Goal: Find specific page/section: Find specific page/section

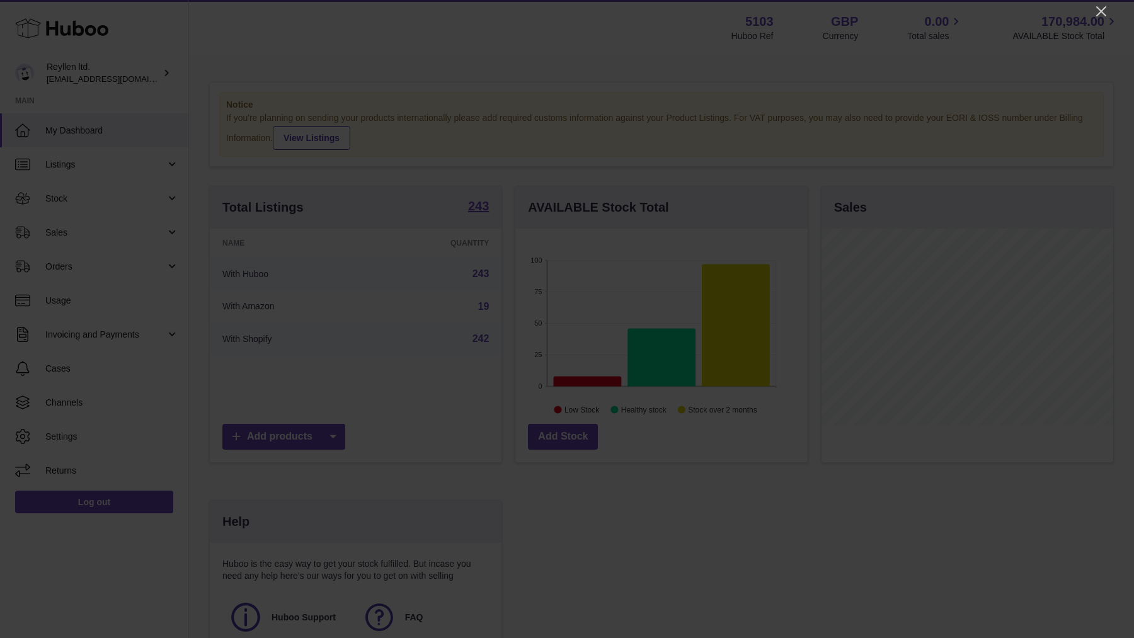
scroll to position [197, 292]
click at [1103, 16] on icon "Close" at bounding box center [1101, 11] width 15 height 15
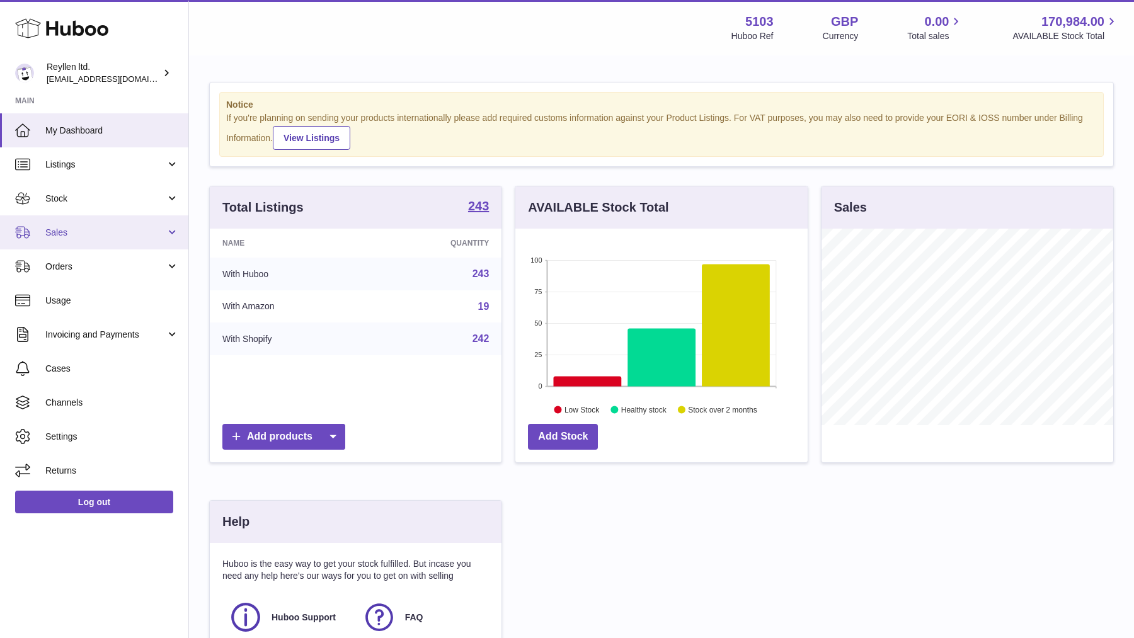
click at [74, 224] on link "Sales" at bounding box center [94, 232] width 188 height 34
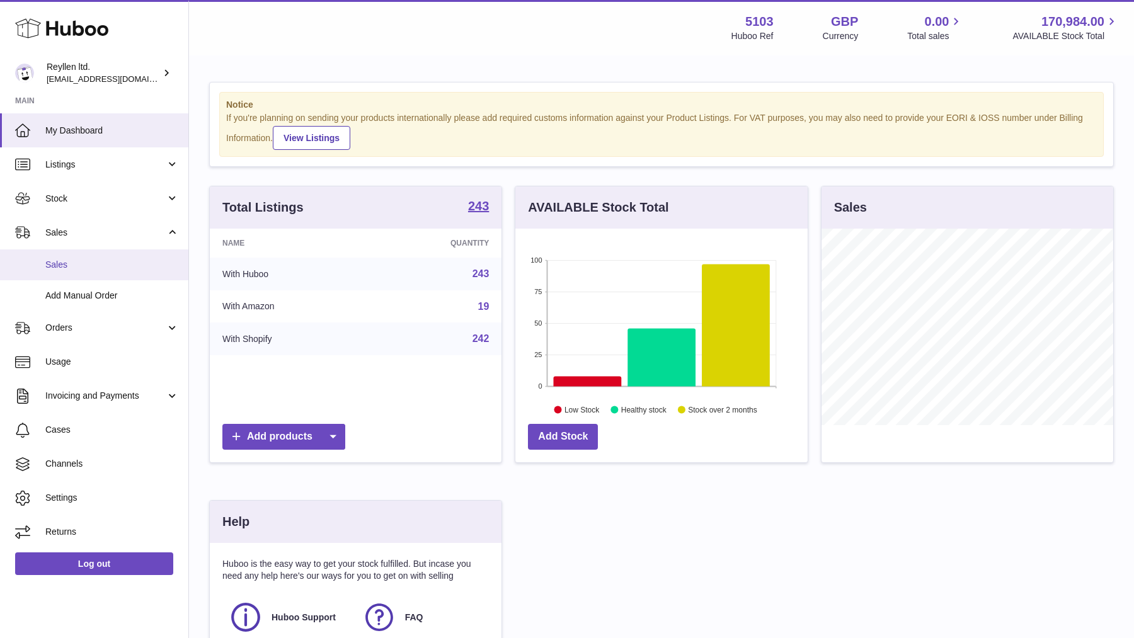
click at [75, 250] on link "Sales" at bounding box center [94, 264] width 188 height 31
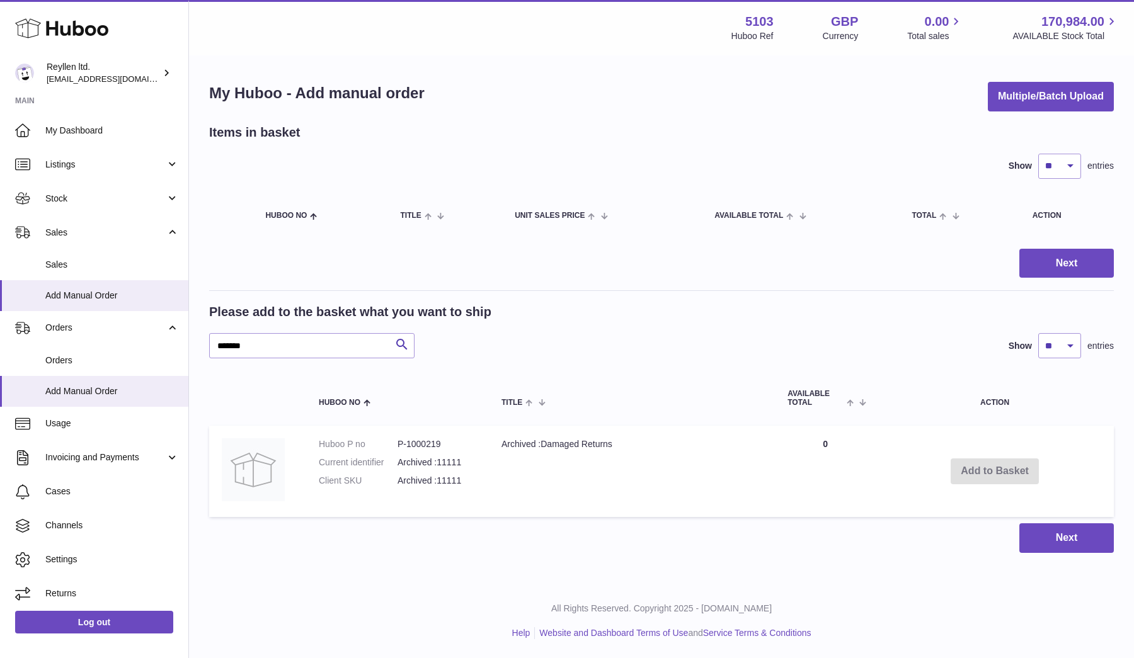
click at [974, 476] on td "Add to Basket" at bounding box center [995, 471] width 238 height 91
click at [654, 458] on td "Archived :Damaged Returns" at bounding box center [632, 471] width 286 height 91
click at [253, 342] on input "*******" at bounding box center [311, 345] width 205 height 25
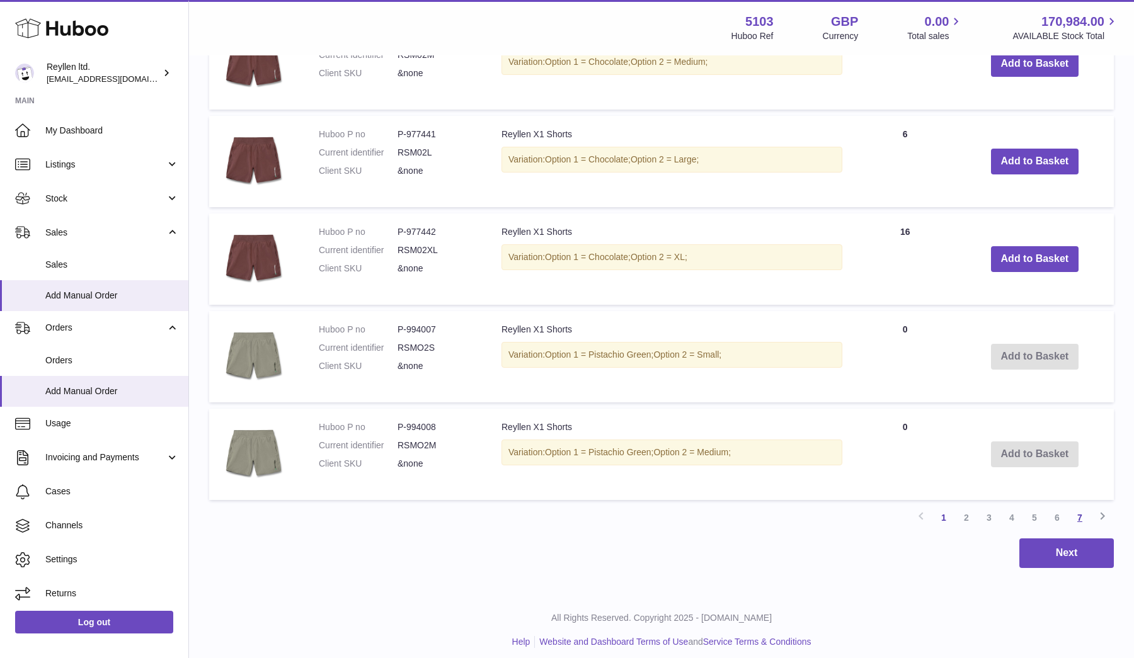
type input "*****"
click at [1081, 515] on link "7" at bounding box center [1079, 517] width 23 height 23
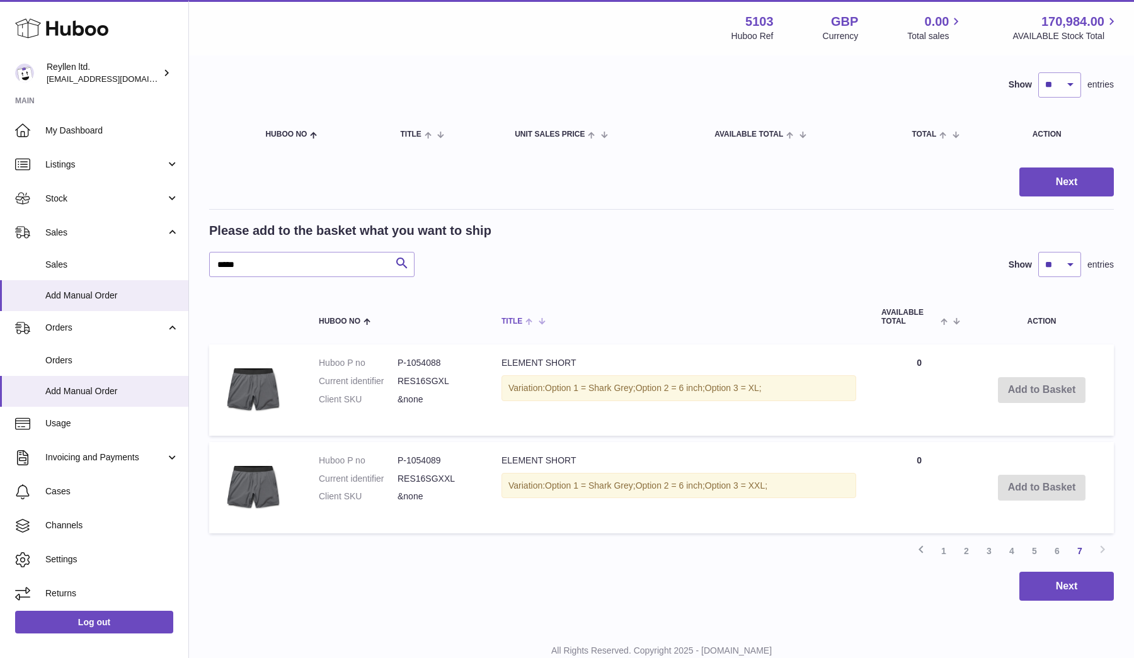
scroll to position [93, 0]
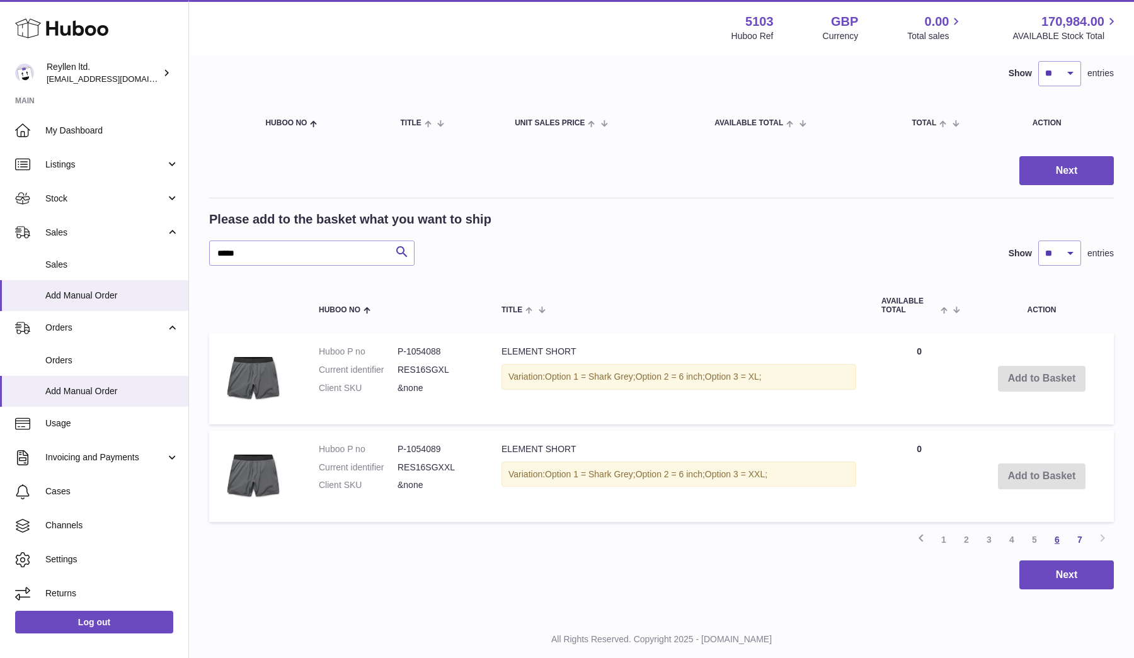
click at [1054, 536] on link "6" at bounding box center [1057, 539] width 23 height 23
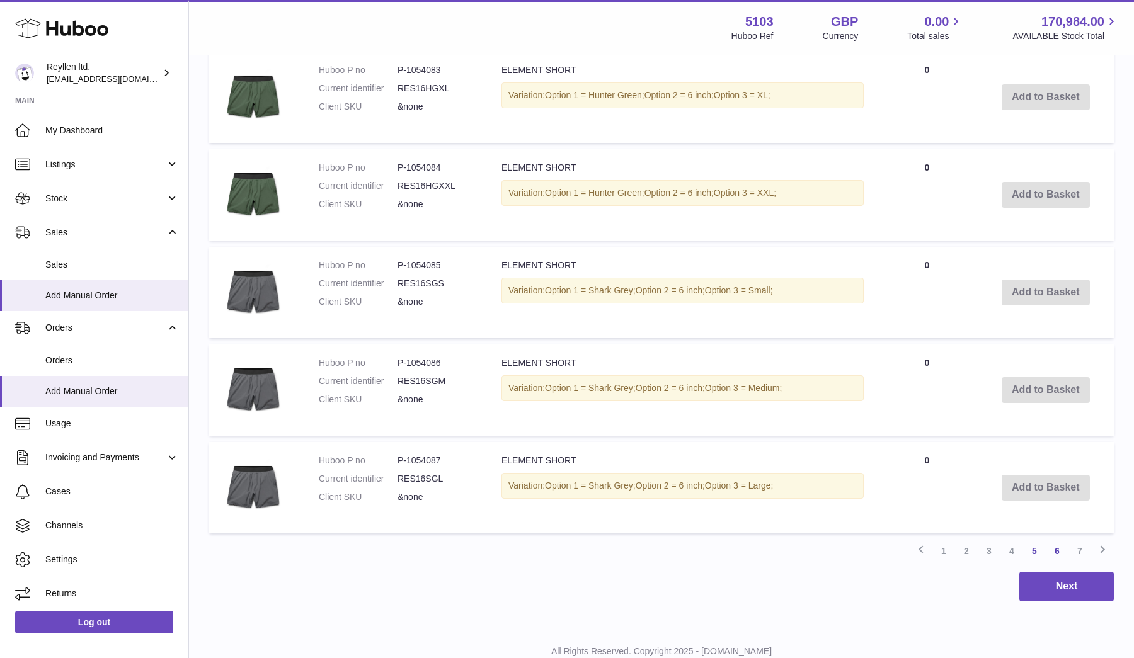
click at [1038, 545] on link "5" at bounding box center [1034, 551] width 23 height 23
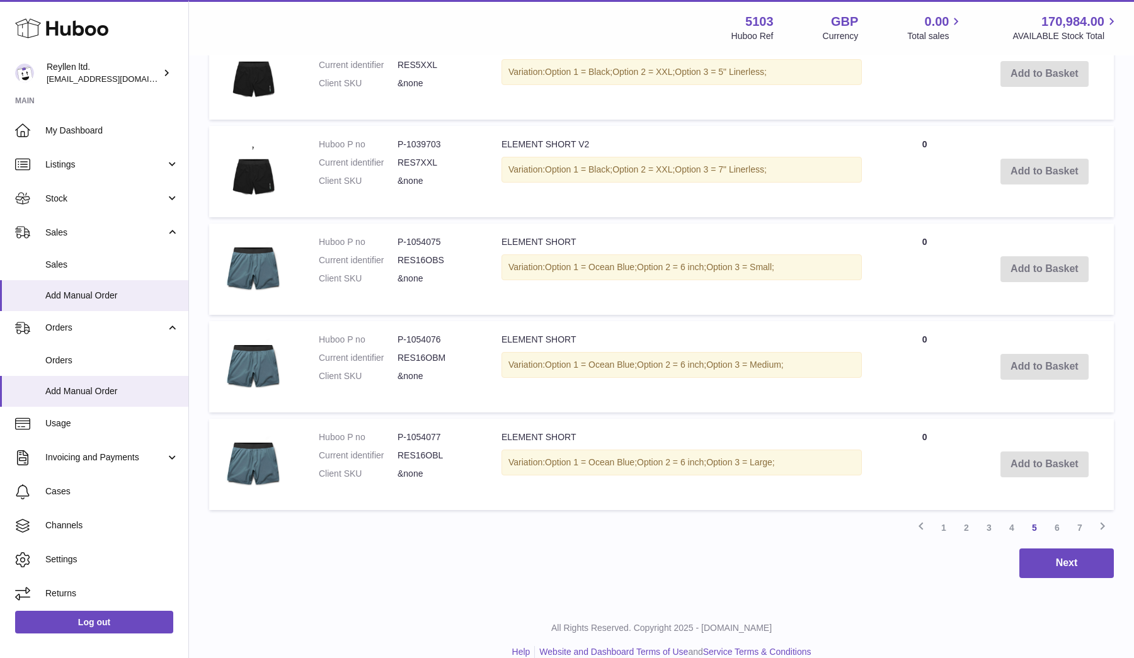
scroll to position [731, 0]
